Goal: Find specific page/section: Find specific page/section

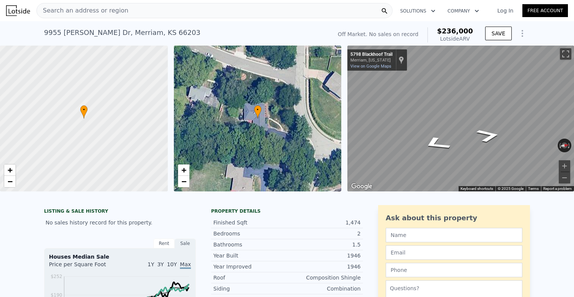
click at [489, 134] on icon "Go North, Blackhoof Trail" at bounding box center [489, 135] width 44 height 21
click at [489, 134] on icon "Go North, Blackhoof Trail" at bounding box center [488, 135] width 45 height 21
click at [489, 134] on icon "Go North, Blackhoof Trail" at bounding box center [489, 136] width 40 height 19
click at [469, 115] on icon "Go East, Hocker Dr" at bounding box center [461, 109] width 46 height 16
click at [469, 115] on icon "Go East, Hocker Dr" at bounding box center [461, 109] width 46 height 17
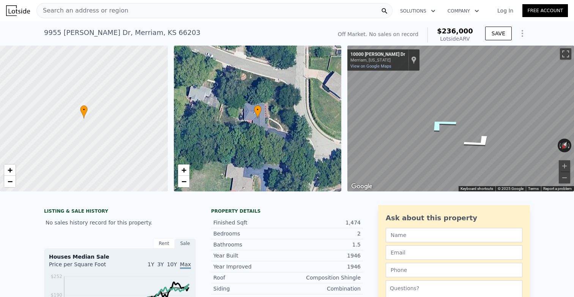
click at [436, 127] on icon "Go East, Hocker Dr" at bounding box center [441, 124] width 57 height 23
click at [262, 134] on div "• + −" at bounding box center [258, 119] width 168 height 146
click at [190, 6] on div "Search an address or region" at bounding box center [214, 10] width 356 height 15
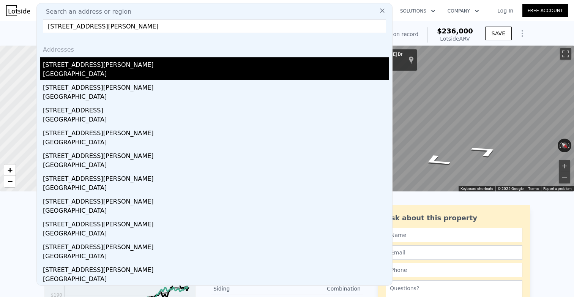
type input "[STREET_ADDRESS][PERSON_NAME]"
click at [110, 72] on div "[GEOGRAPHIC_DATA]" at bounding box center [216, 74] width 346 height 11
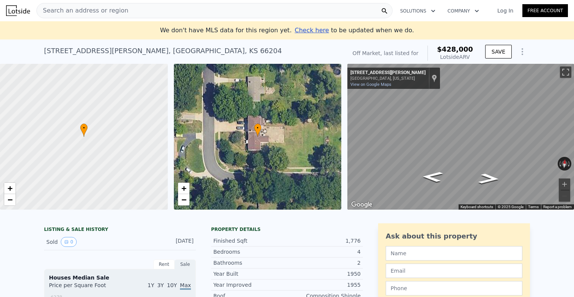
click at [120, 11] on span "Search an address or region" at bounding box center [83, 10] width 92 height 9
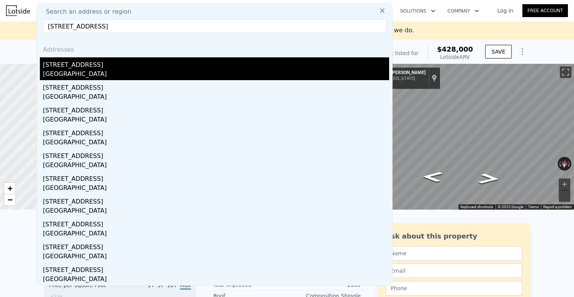
type input "[STREET_ADDRESS]"
click at [94, 71] on div "[GEOGRAPHIC_DATA]" at bounding box center [216, 74] width 346 height 11
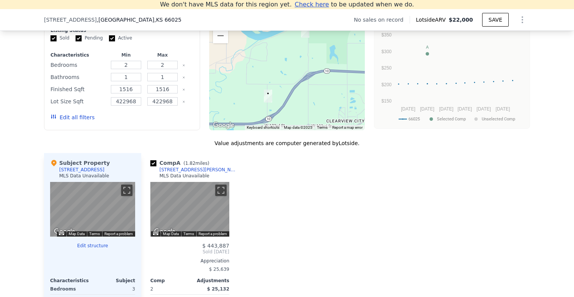
scroll to position [624, 0]
